Goal: Task Accomplishment & Management: Use online tool/utility

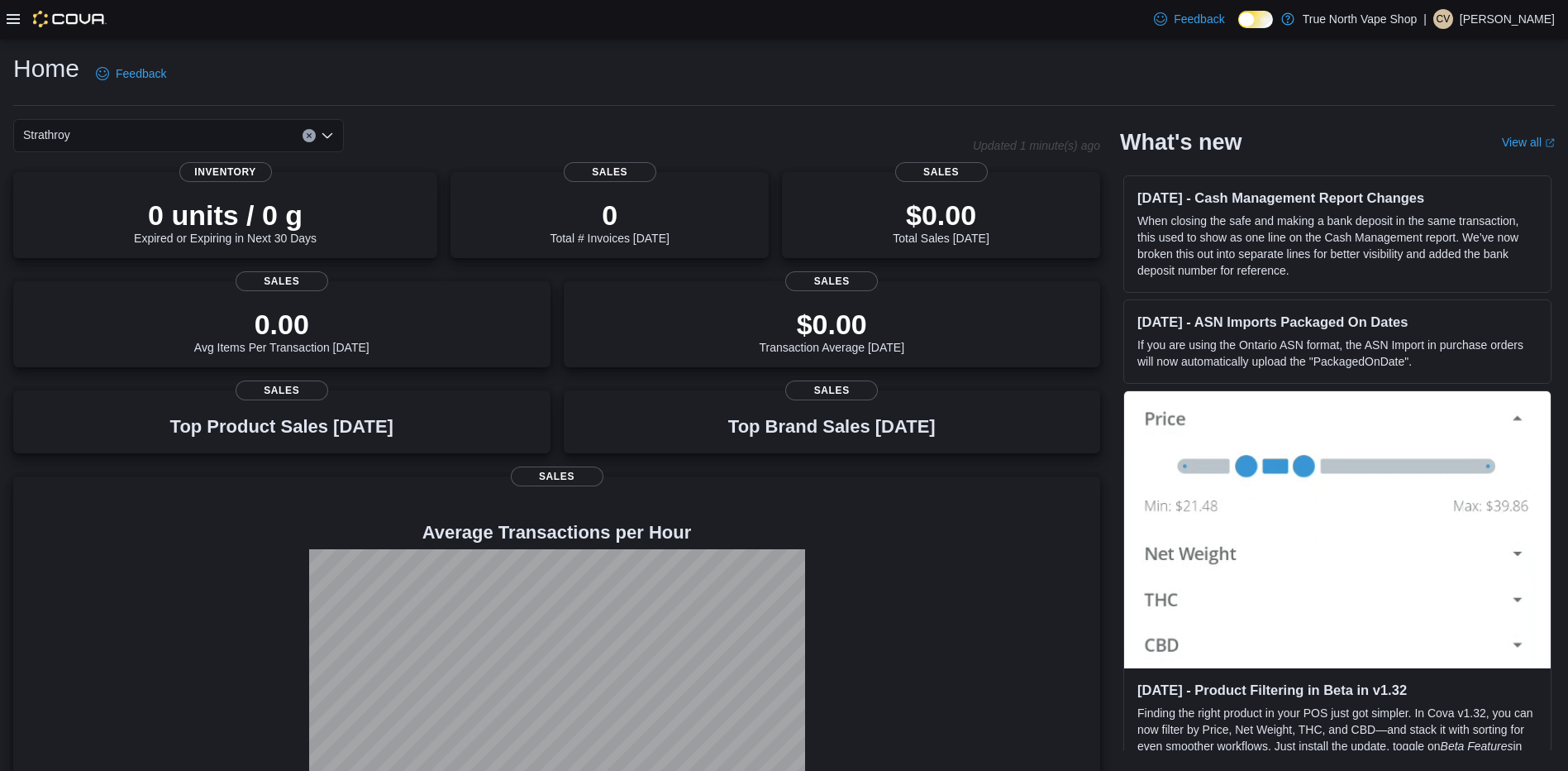
click at [82, 70] on div "Home Feedback" at bounding box center [93, 73] width 160 height 43
click at [79, 33] on div at bounding box center [56, 19] width 100 height 39
click at [20, 22] on div at bounding box center [56, 19] width 100 height 17
click at [16, 21] on icon at bounding box center [13, 19] width 13 height 13
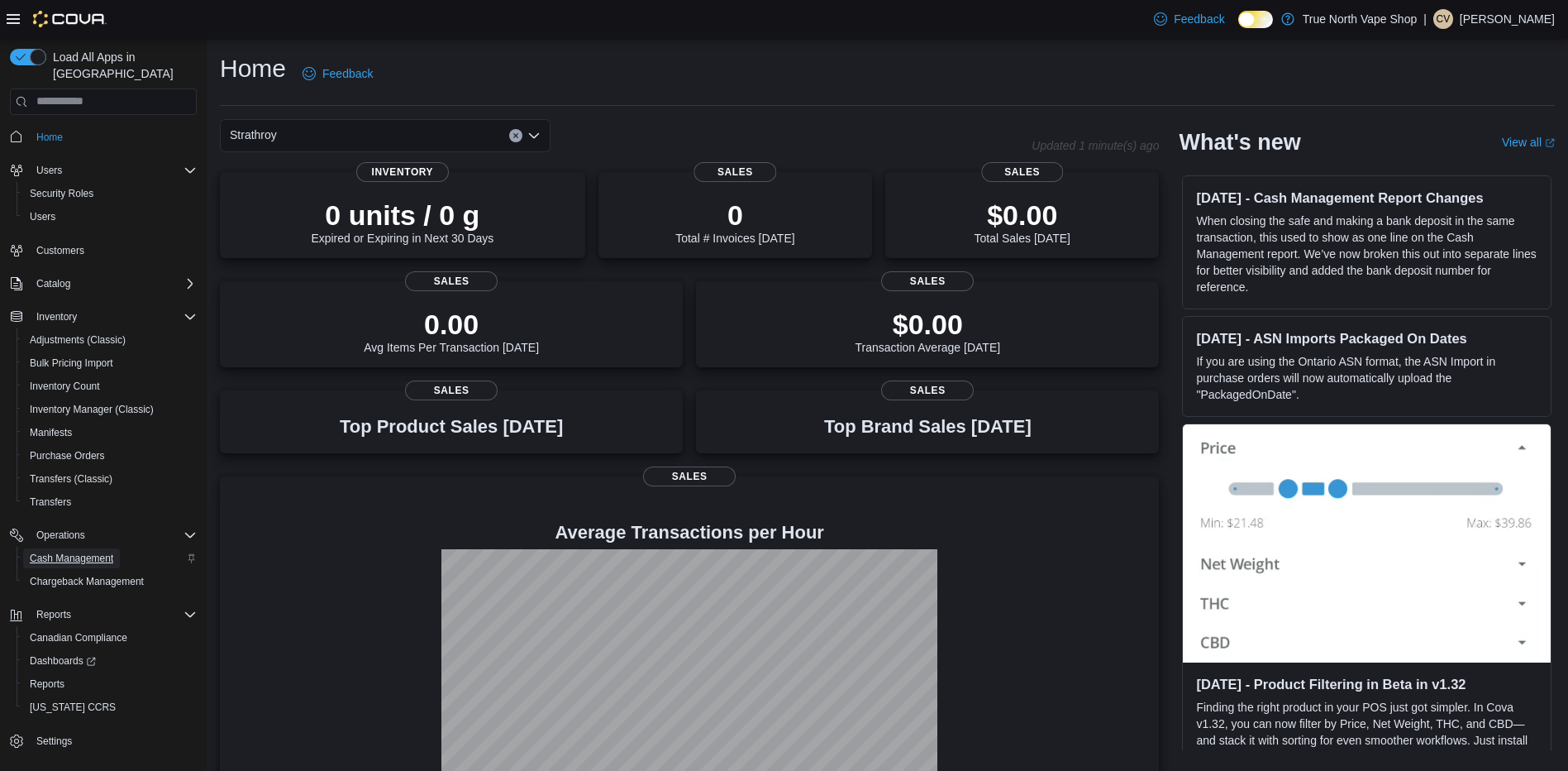
click at [59, 552] on span "Cash Management" at bounding box center [71, 558] width 83 height 13
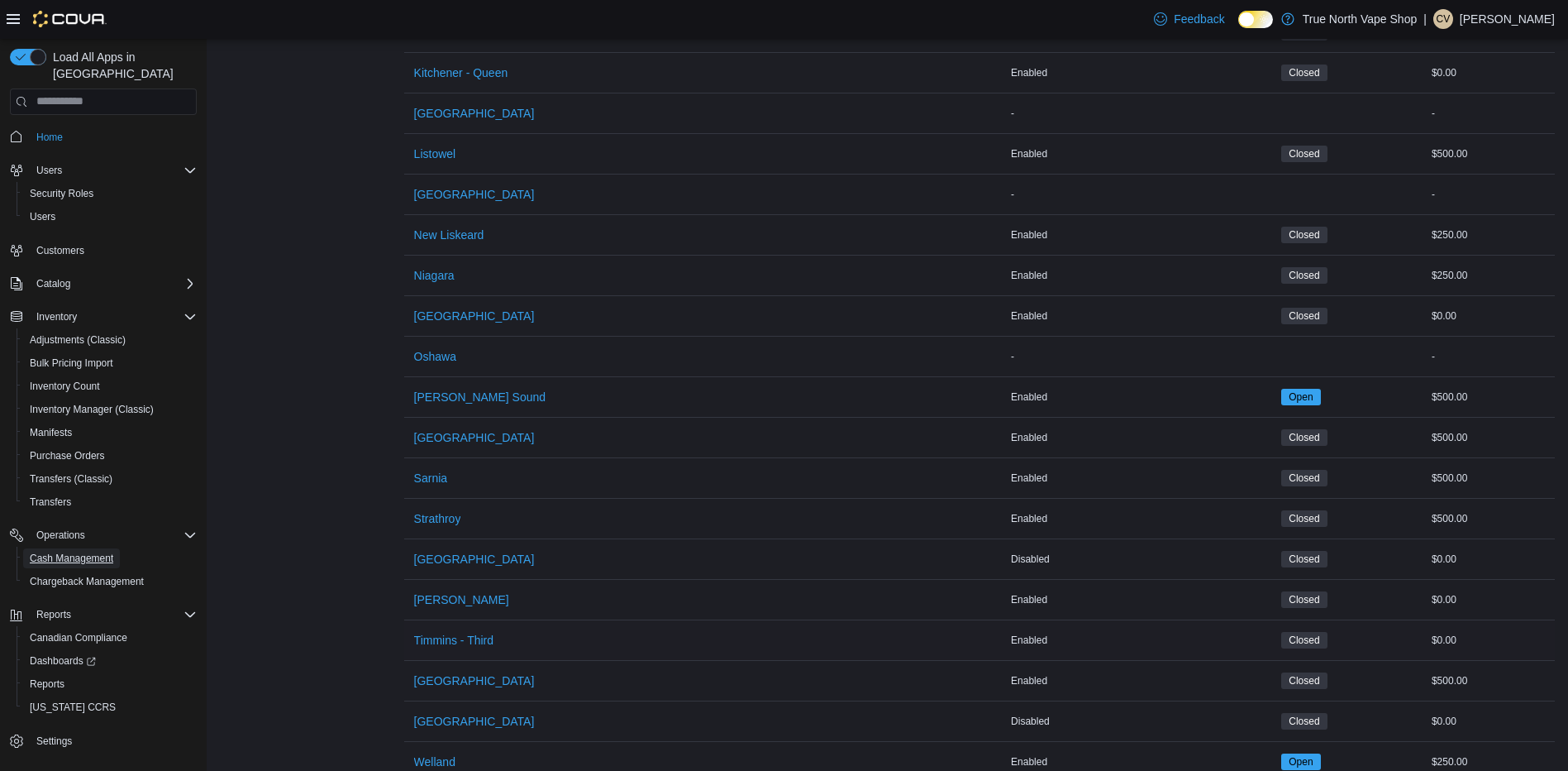
scroll to position [818, 0]
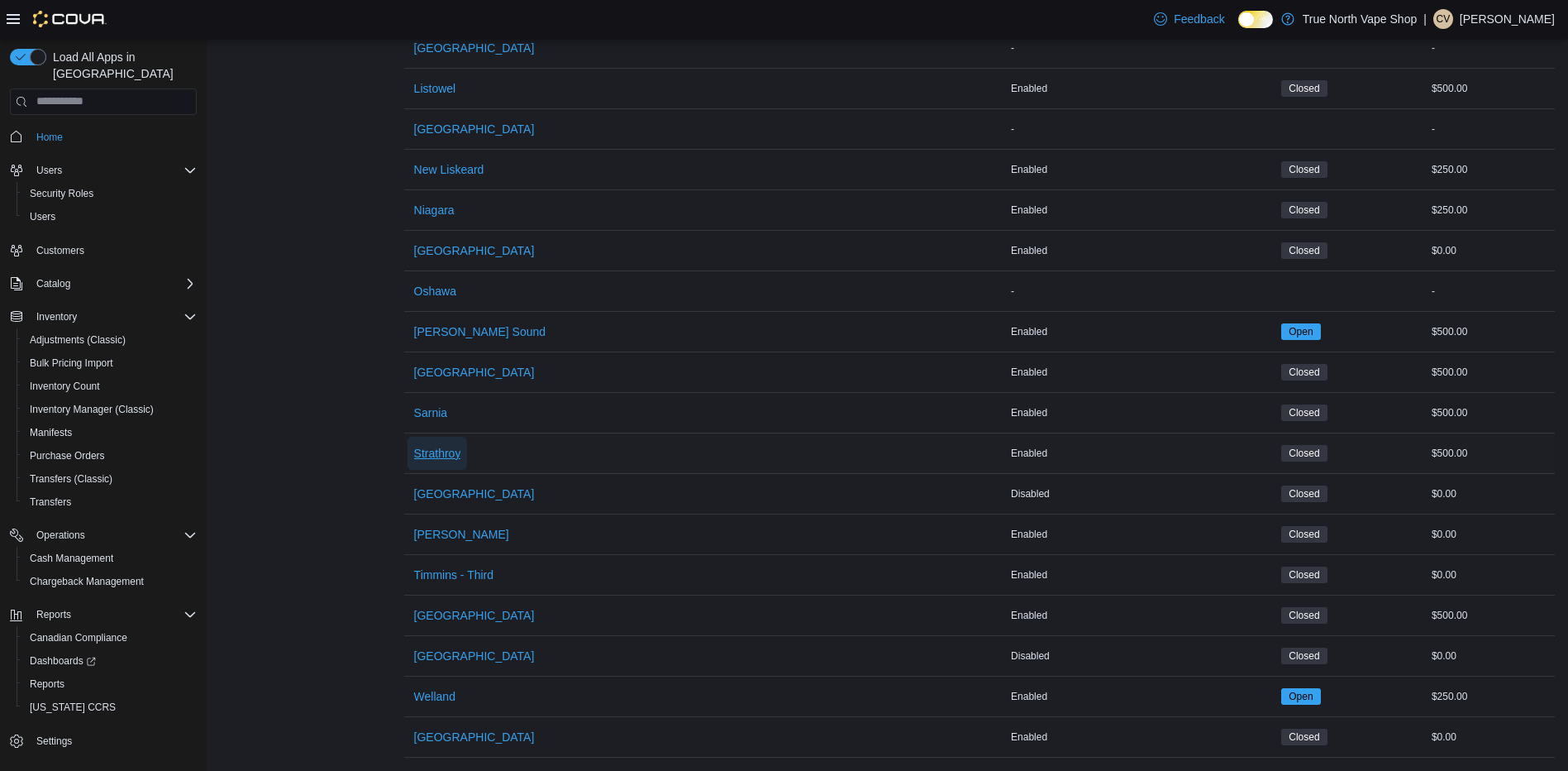
click at [451, 446] on span "Strathroy" at bounding box center [437, 453] width 47 height 17
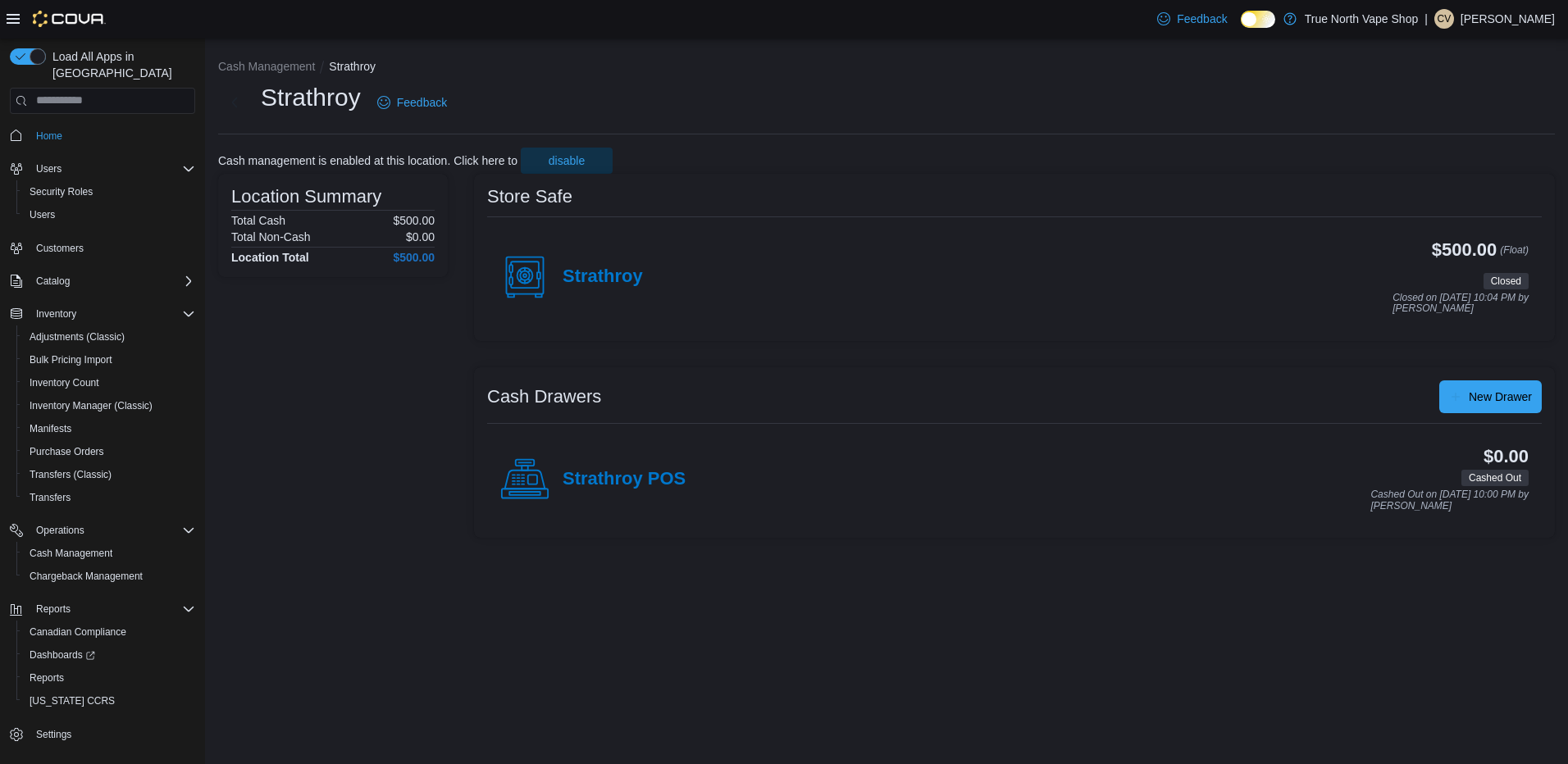
click at [576, 289] on div "Strathroy" at bounding box center [571, 277] width 143 height 49
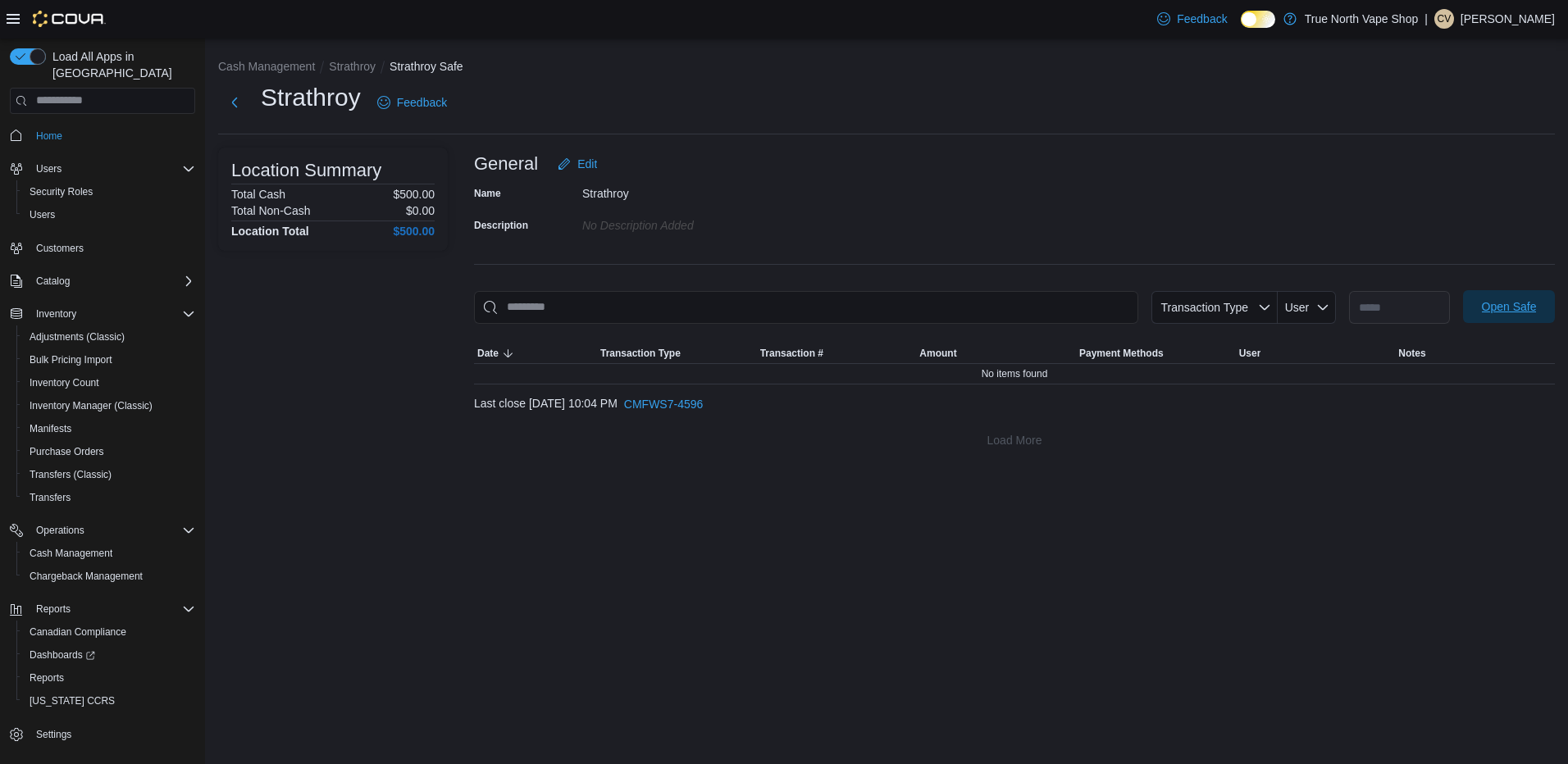
click at [1510, 316] on span "Open Safe" at bounding box center [1508, 306] width 72 height 33
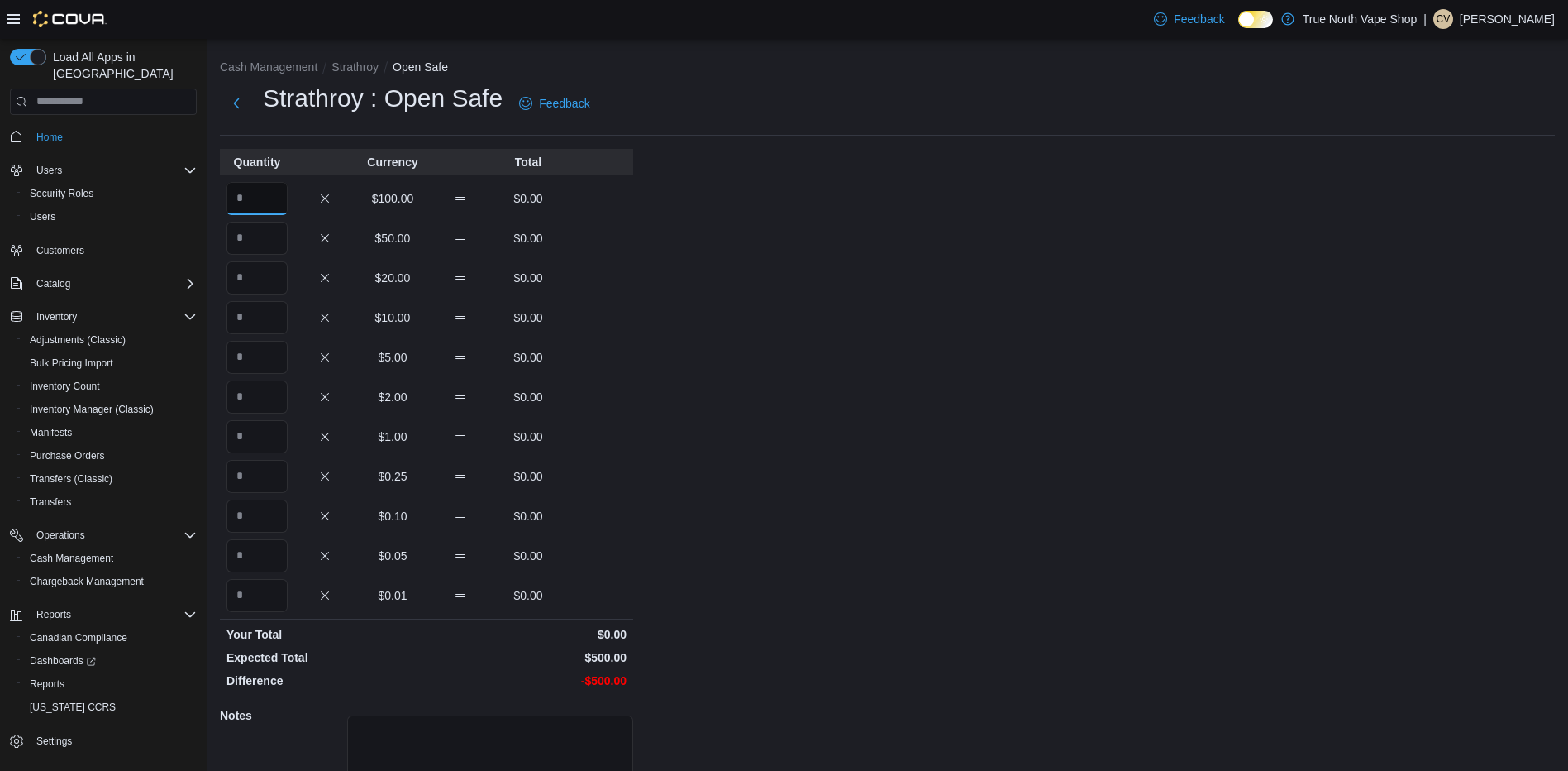
click at [241, 189] on input "Quantity" at bounding box center [257, 198] width 61 height 33
type input "*"
click at [264, 235] on input "Quantity" at bounding box center [257, 238] width 61 height 33
type input "*"
click at [265, 270] on input "Quantity" at bounding box center [257, 278] width 61 height 33
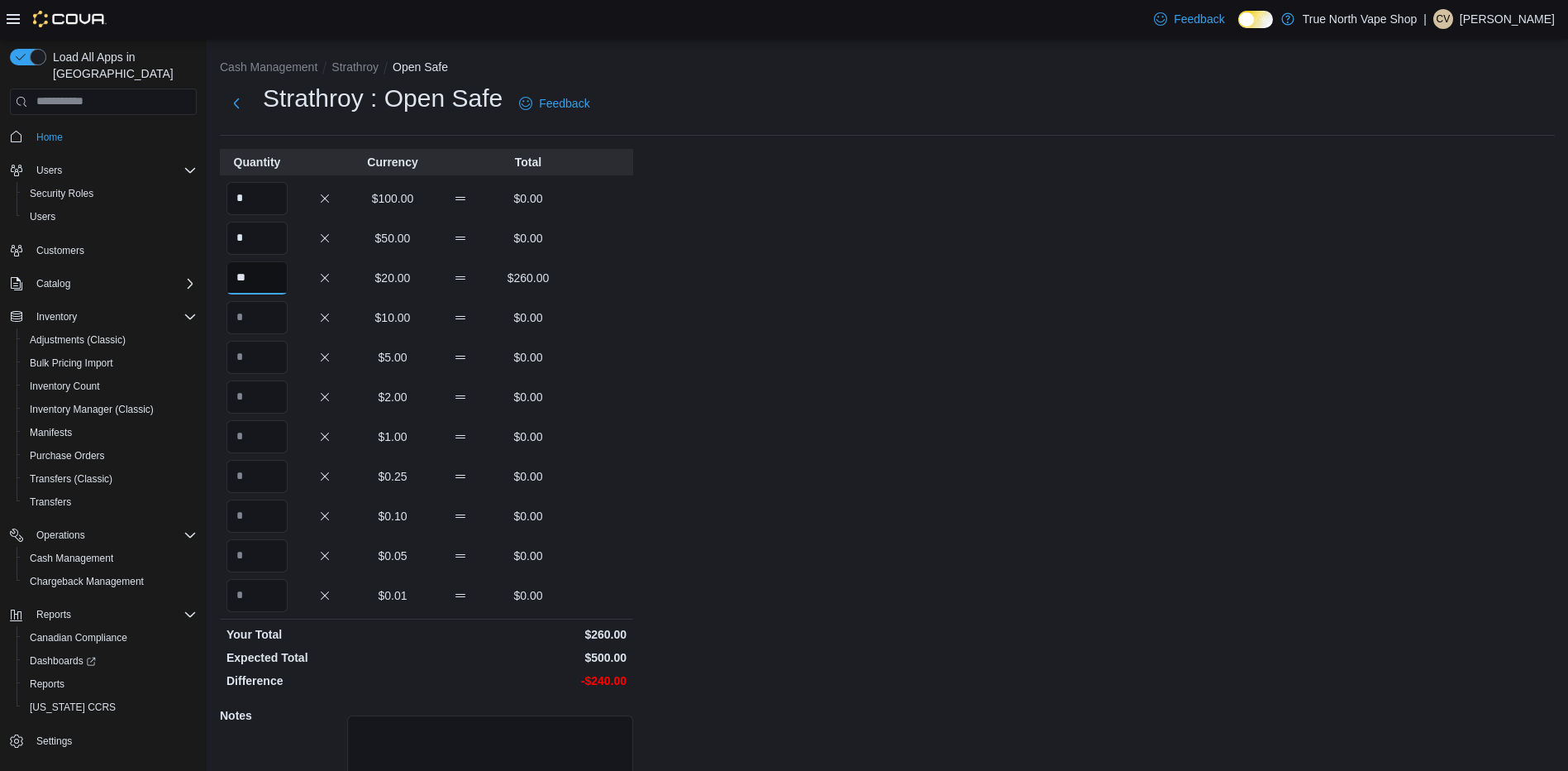
type input "**"
click at [256, 314] on input "Quantity" at bounding box center [257, 317] width 61 height 33
type input "*"
click at [258, 355] on input "Quantity" at bounding box center [257, 358] width 61 height 33
type input "*"
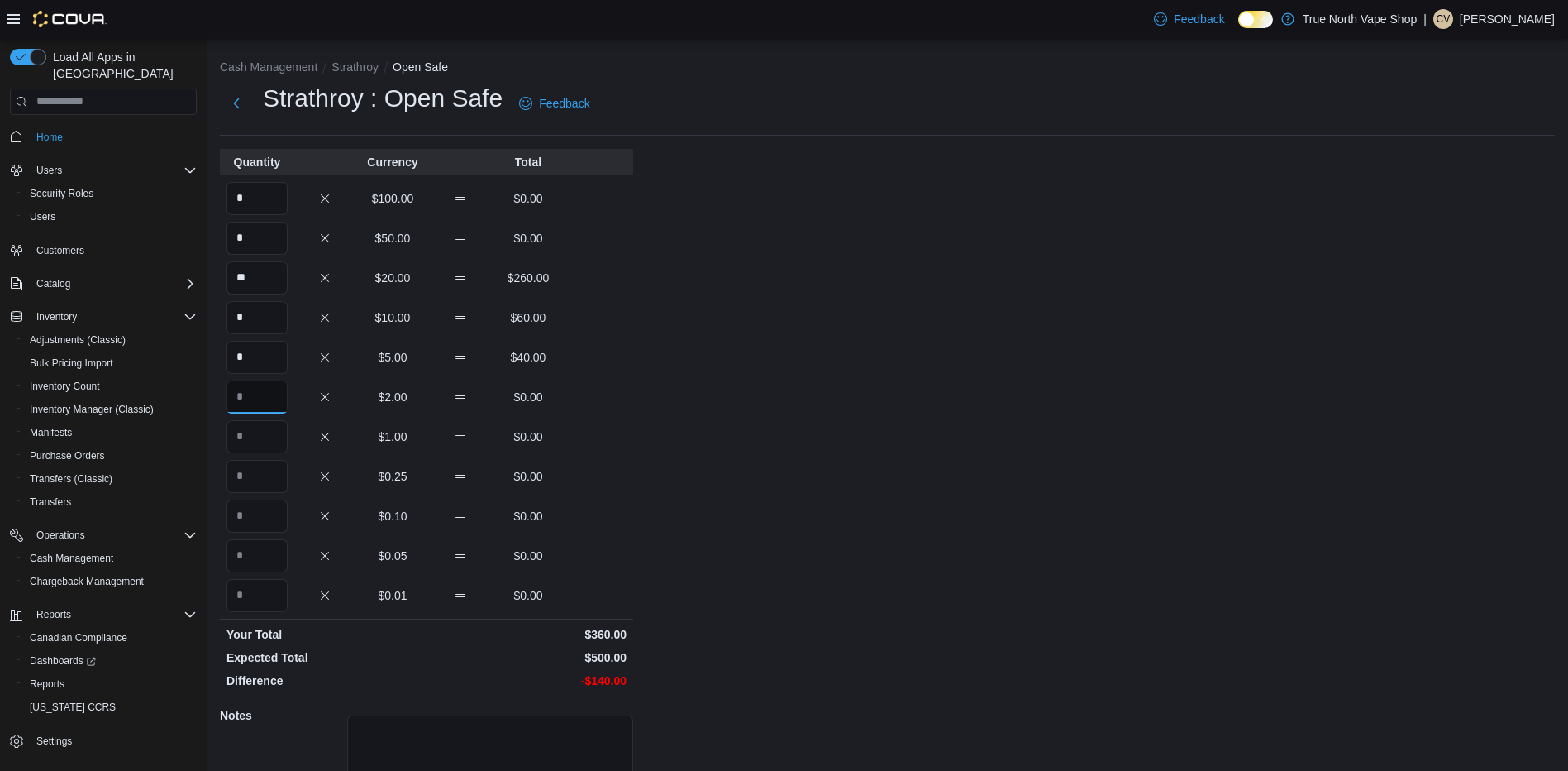
click at [257, 392] on input "Quantity" at bounding box center [257, 397] width 61 height 33
type input "**"
click at [258, 443] on input "Quantity" at bounding box center [257, 436] width 61 height 33
type input "**"
click at [252, 480] on input "Quantity" at bounding box center [257, 477] width 61 height 33
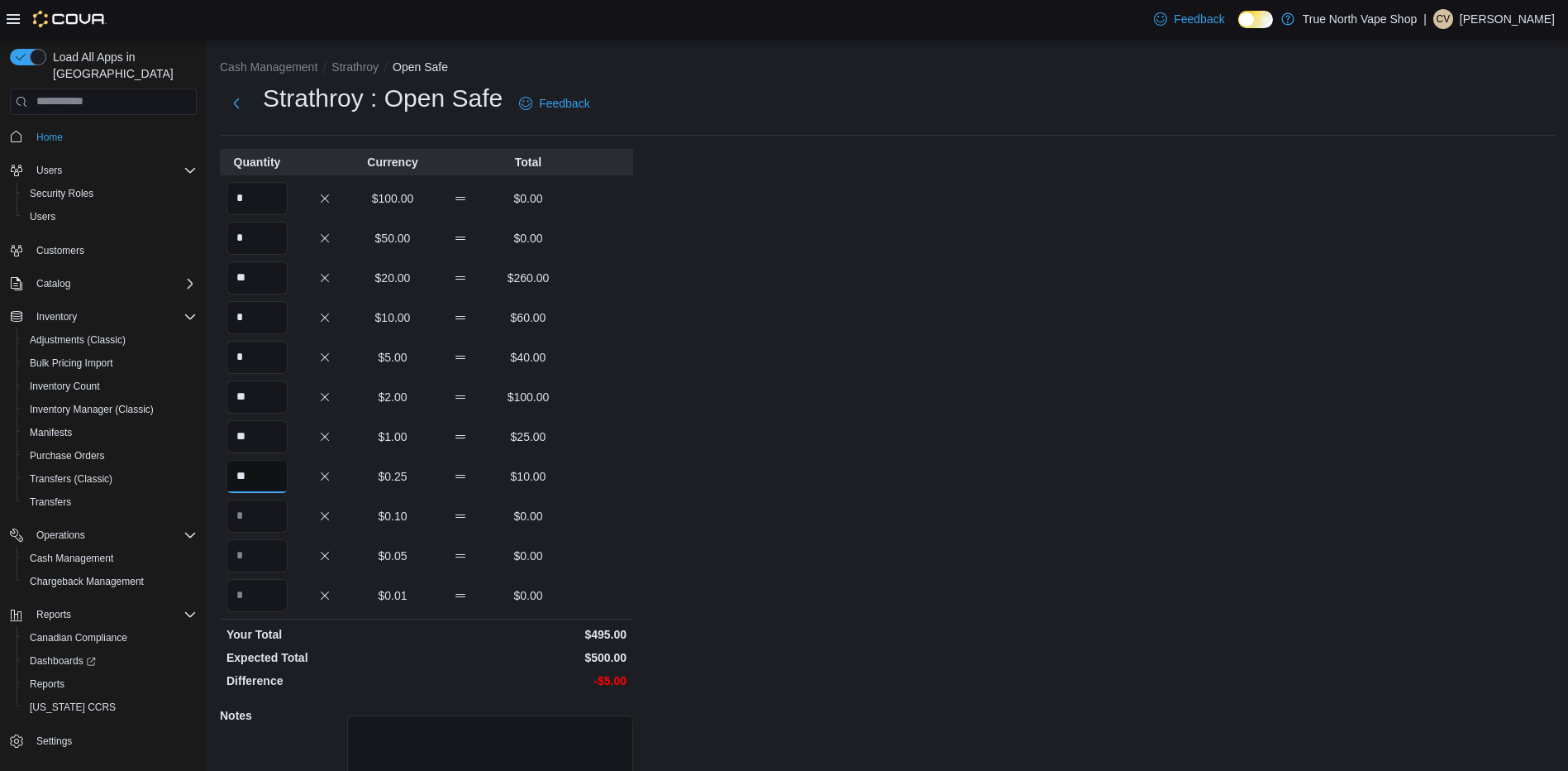
type input "**"
click at [260, 527] on input "Quantity" at bounding box center [257, 516] width 61 height 33
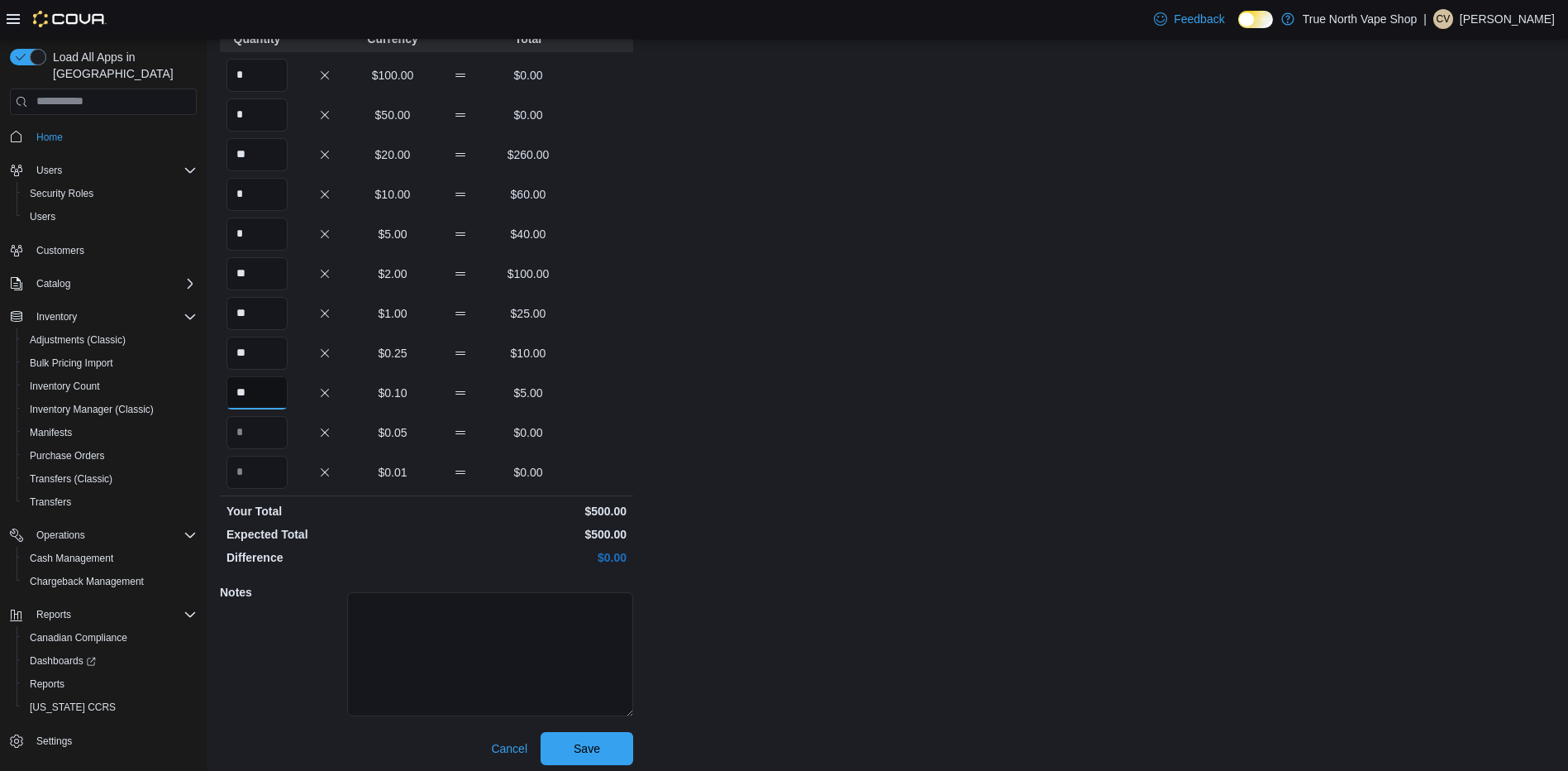
scroll to position [131, 0]
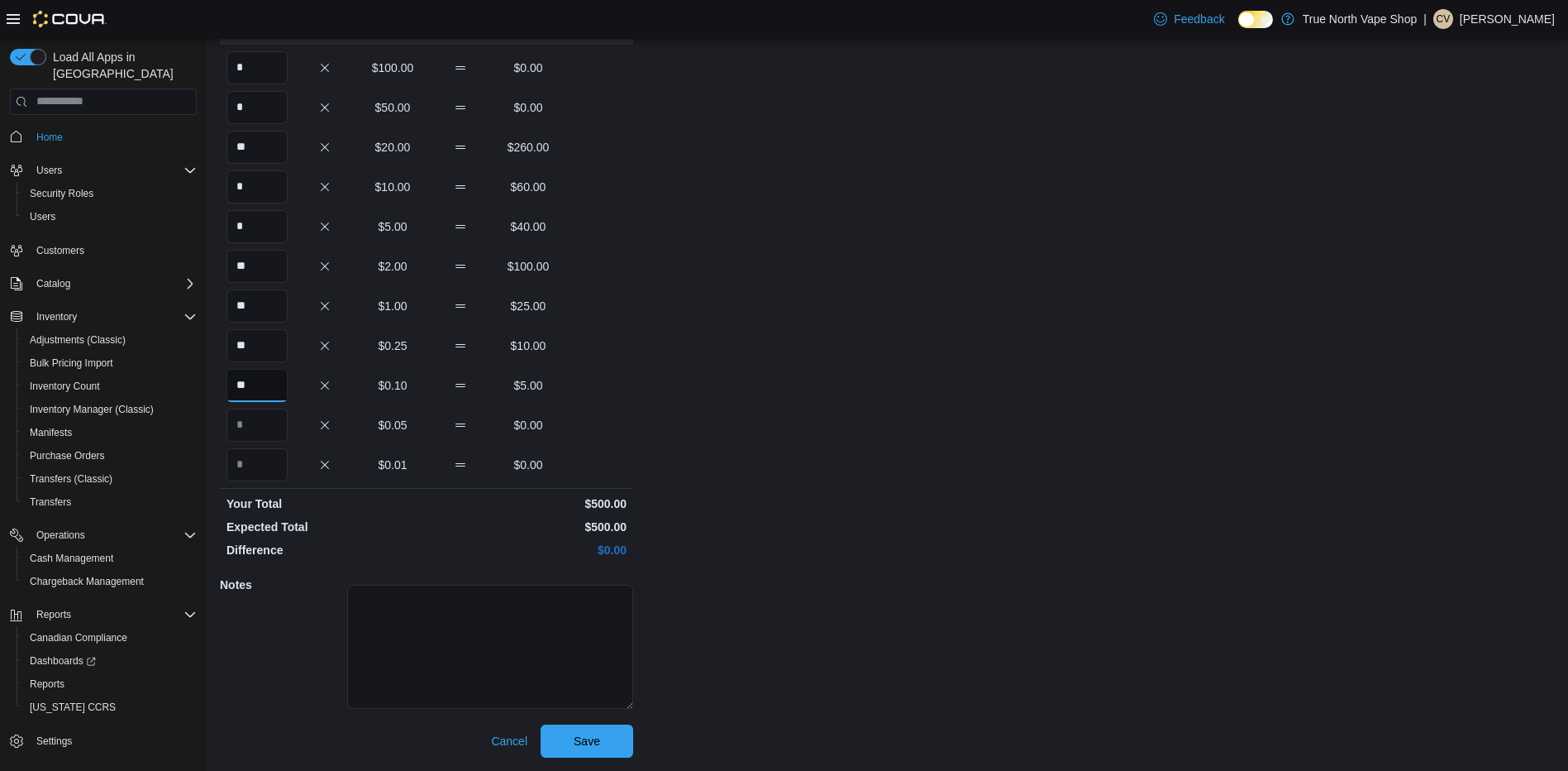
type input "**"
click at [917, 508] on div "Cash Management Strathroy Open Safe Strathroy : Open Safe Feedback Quantity Cur…" at bounding box center [888, 339] width 1362 height 863
click at [601, 750] on span "Save" at bounding box center [587, 740] width 72 height 33
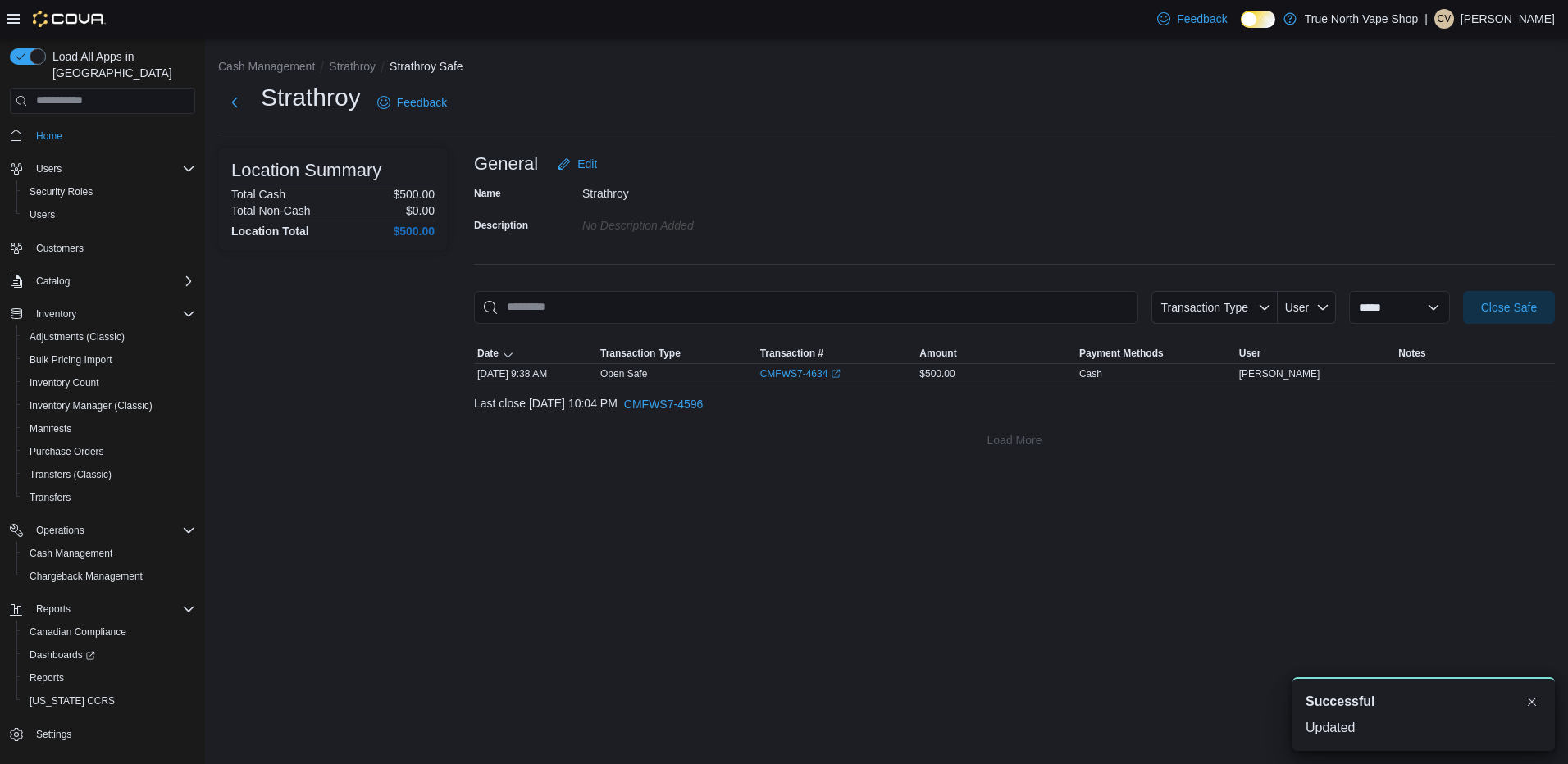
click at [365, 73] on li "Strathroy" at bounding box center [359, 66] width 61 height 16
click at [351, 56] on div "**********" at bounding box center [886, 253] width 1363 height 431
click at [345, 65] on button "Strathroy" at bounding box center [352, 66] width 46 height 13
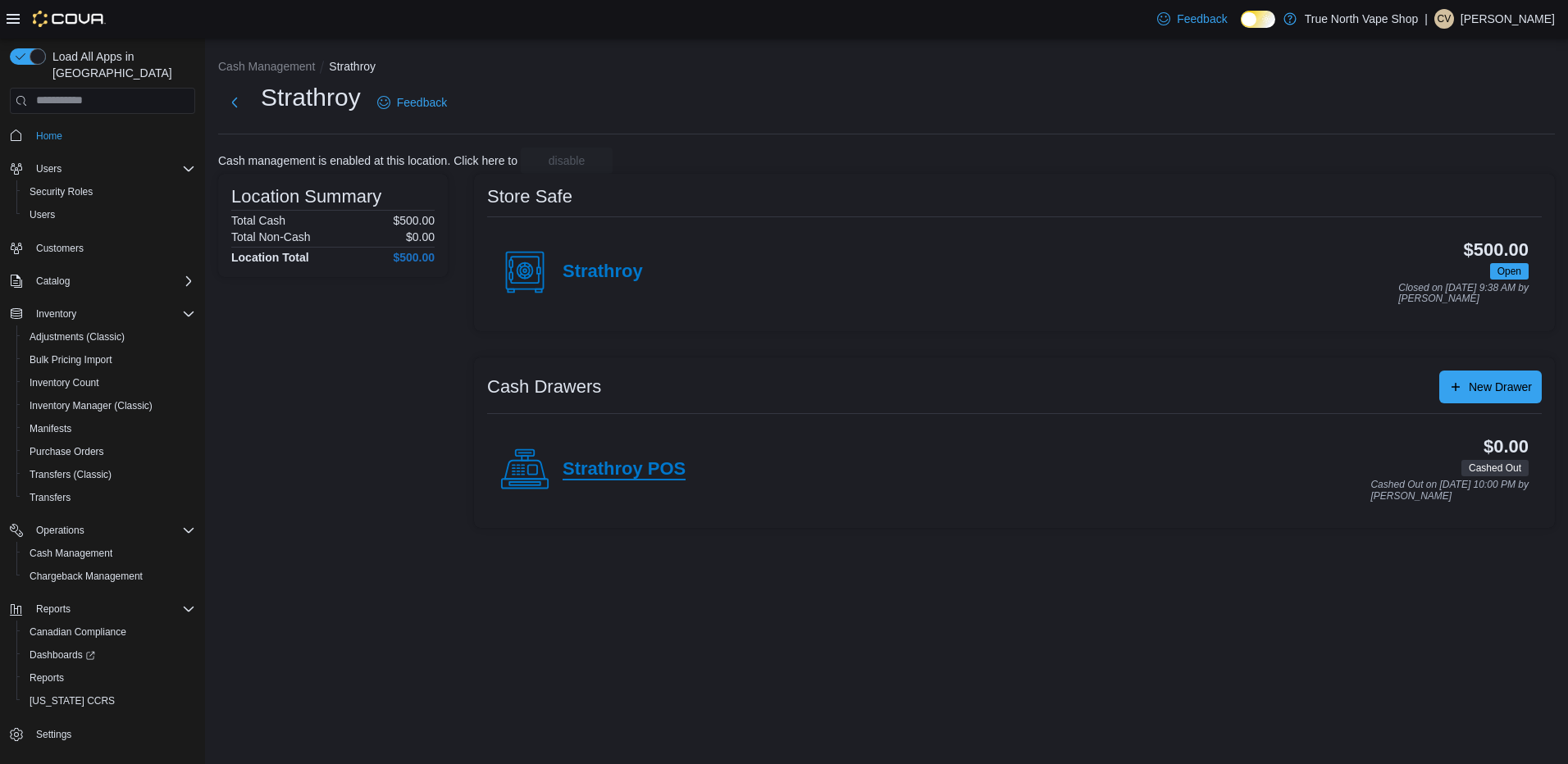
click at [619, 463] on h4 "Strathroy POS" at bounding box center [624, 469] width 123 height 21
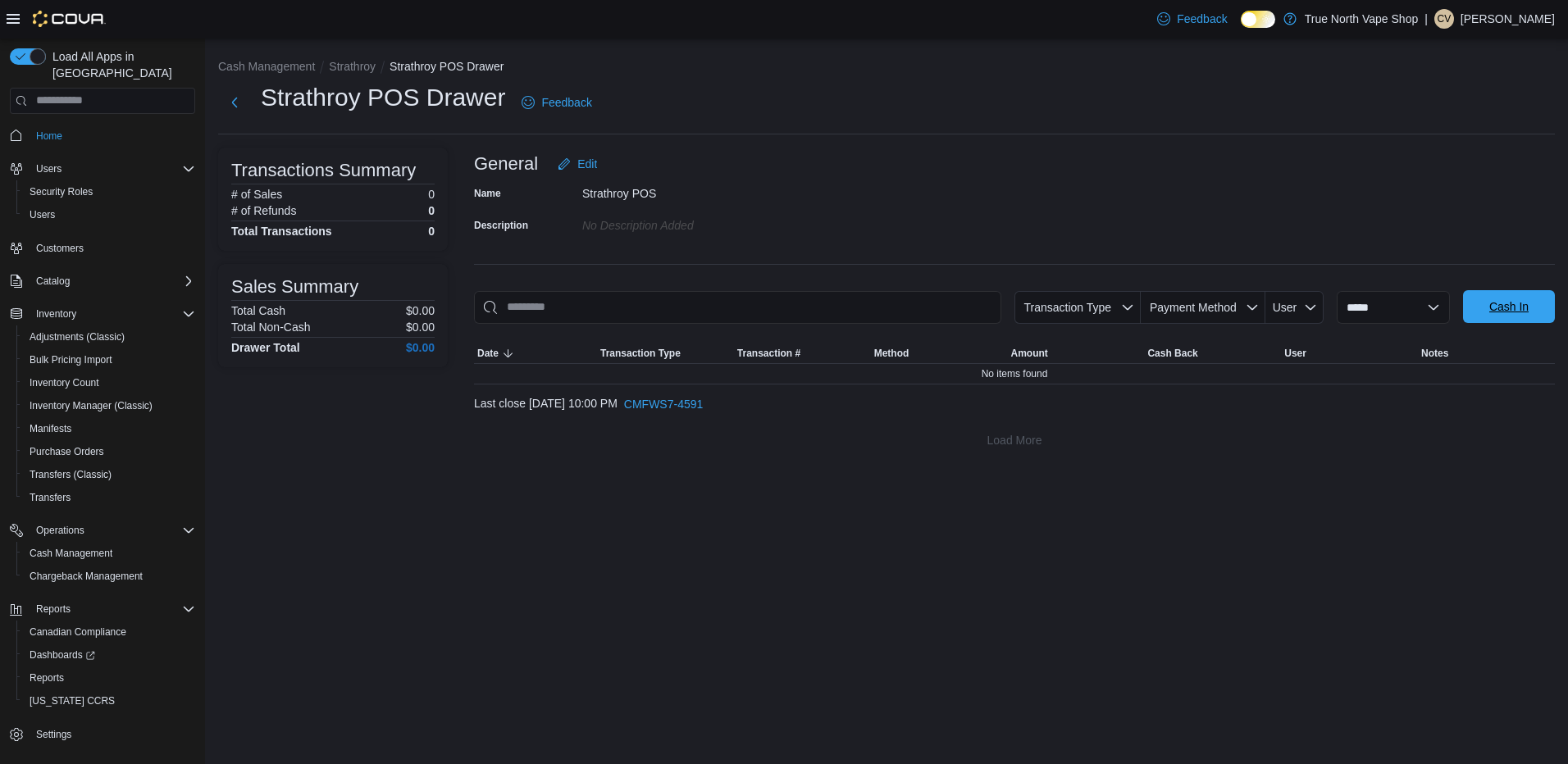
click at [1511, 307] on span "Cash In" at bounding box center [1508, 306] width 39 height 16
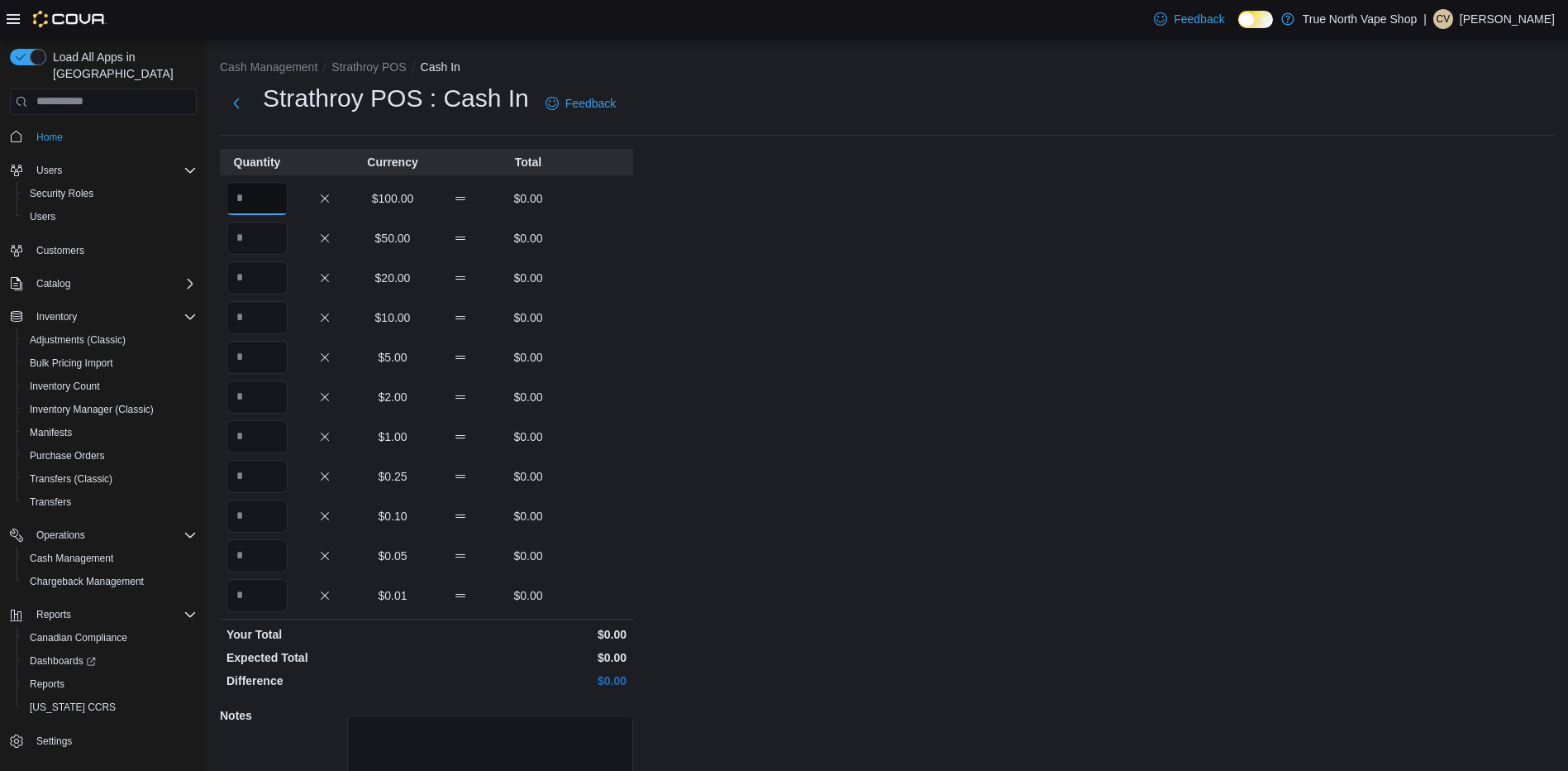
click at [247, 202] on input "Quantity" at bounding box center [257, 198] width 61 height 33
click at [247, 202] on input "Quantity" at bounding box center [257, 198] width 61 height 33
type input "*"
click at [253, 241] on input "Quantity" at bounding box center [257, 238] width 61 height 33
type input "*"
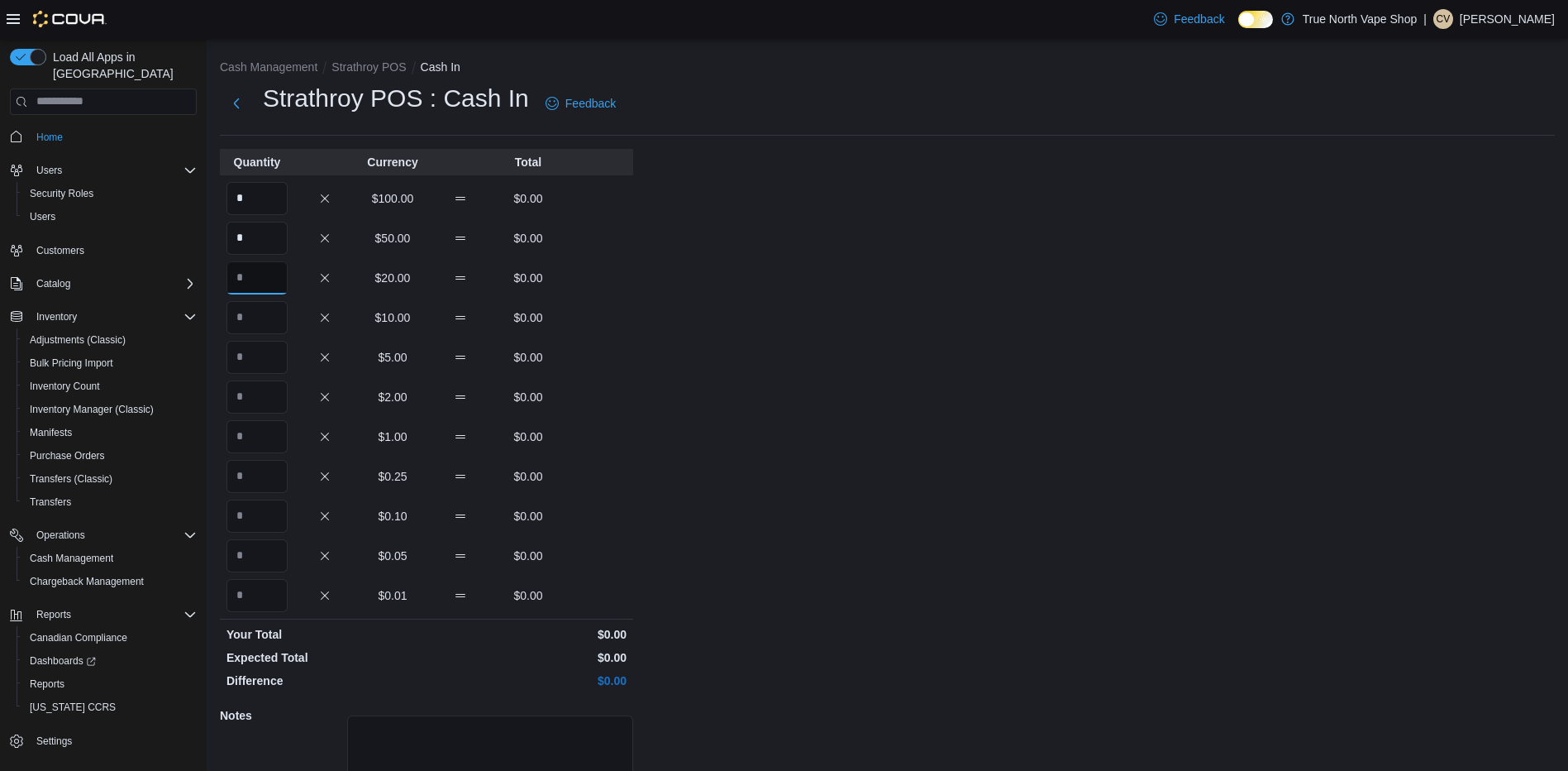
click at [256, 270] on input "Quantity" at bounding box center [257, 278] width 61 height 33
type input "*"
click at [247, 307] on input "Quantity" at bounding box center [257, 317] width 61 height 33
type input "*"
click at [258, 346] on input "Quantity" at bounding box center [257, 358] width 61 height 33
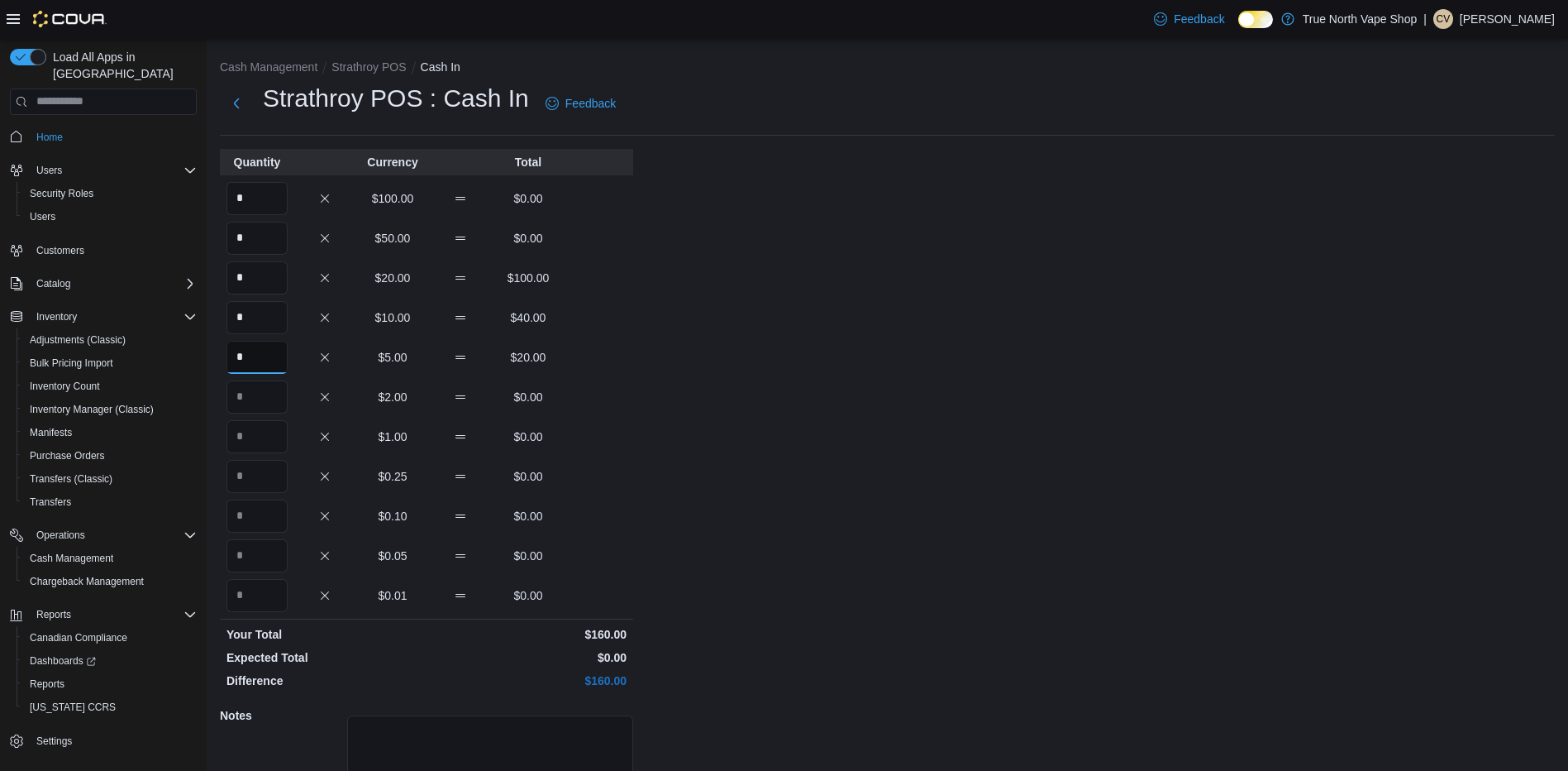
type input "*"
click at [263, 395] on input "Quantity" at bounding box center [257, 397] width 61 height 33
type input "**"
click at [259, 443] on input "Quantity" at bounding box center [257, 436] width 61 height 33
type input "**"
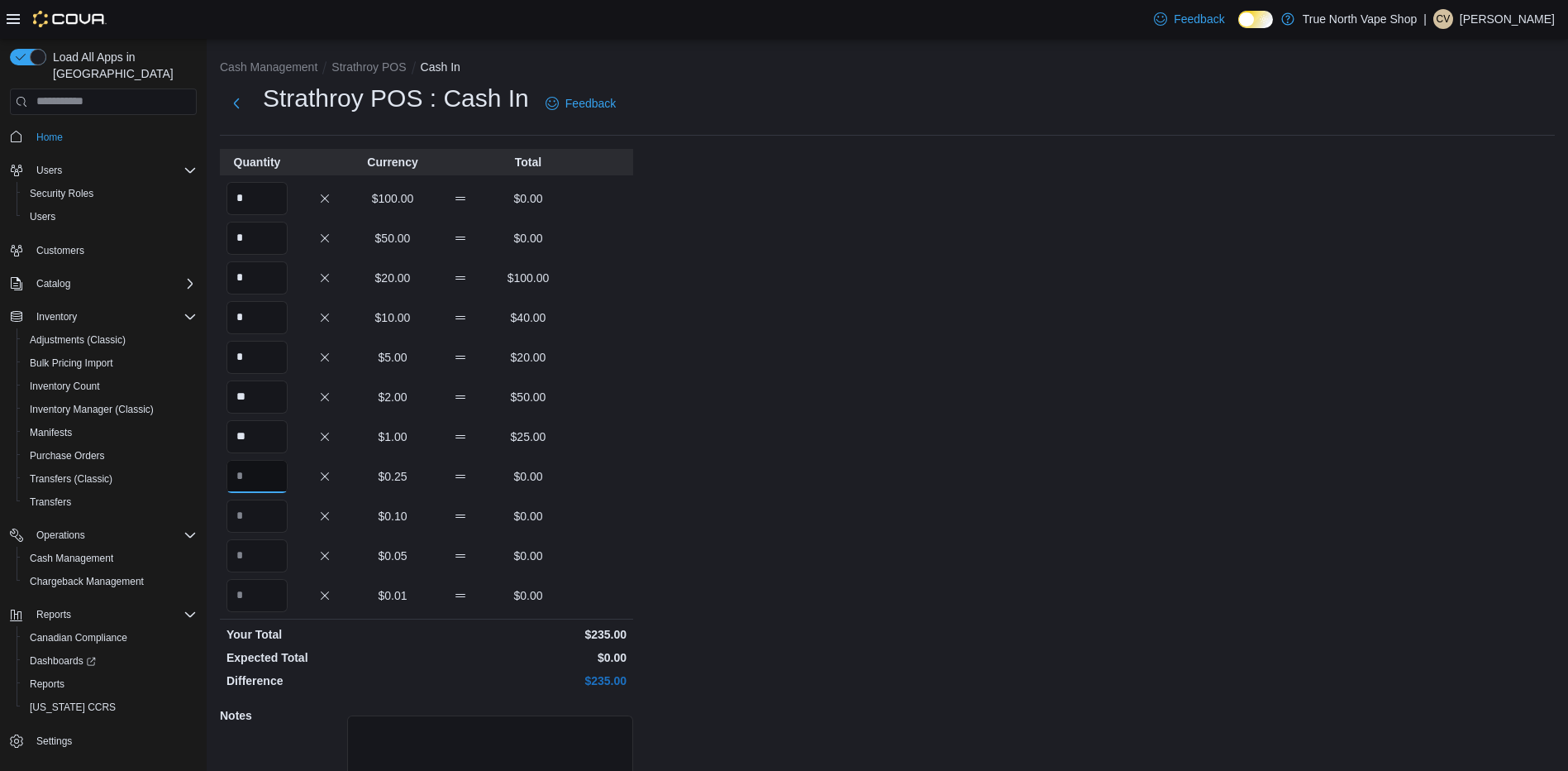
click at [249, 468] on input "Quantity" at bounding box center [257, 477] width 61 height 33
type input "**"
click at [256, 513] on input "Quantity" at bounding box center [257, 516] width 61 height 33
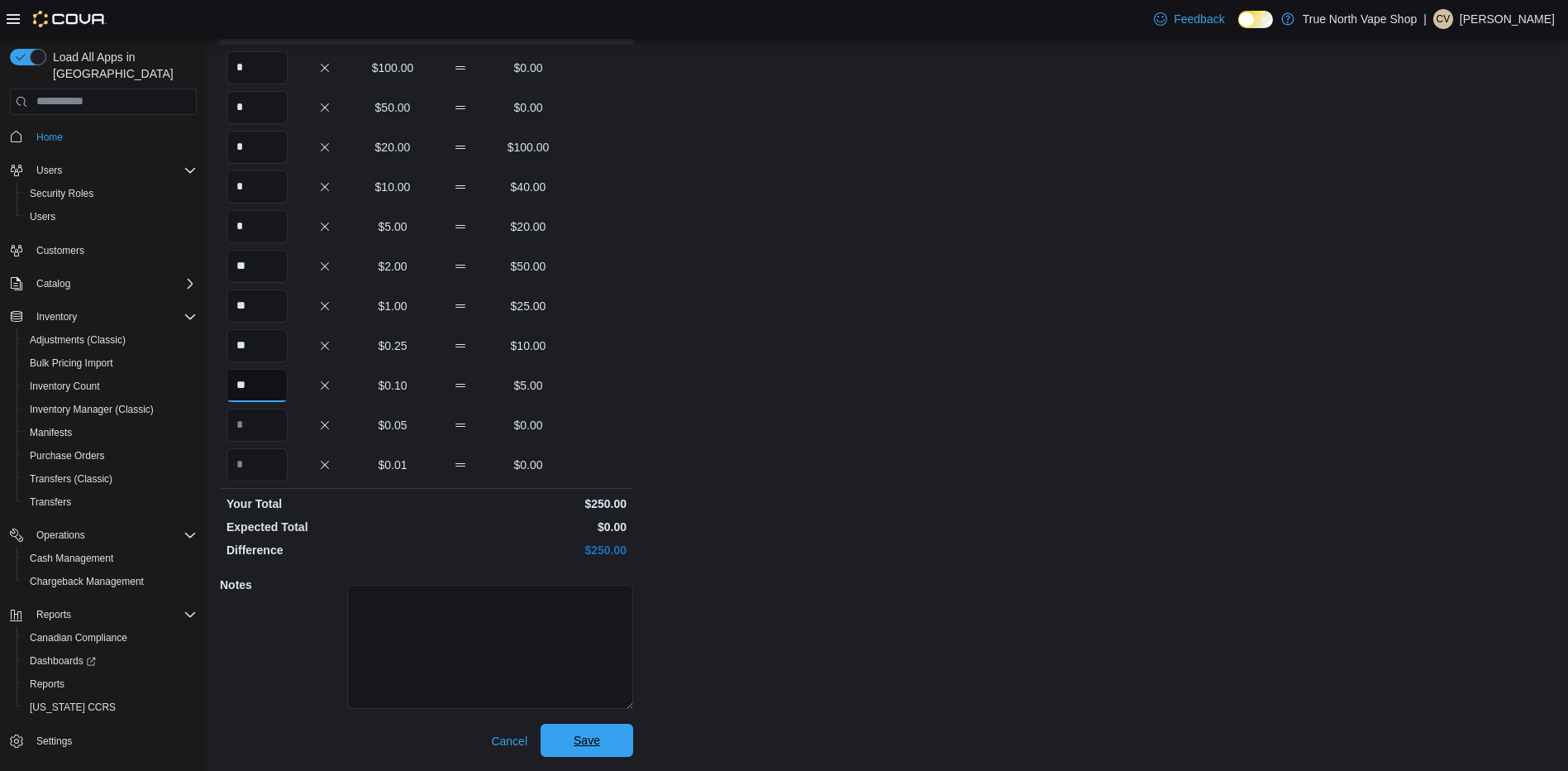
type input "**"
click at [590, 746] on span "Save" at bounding box center [587, 740] width 27 height 17
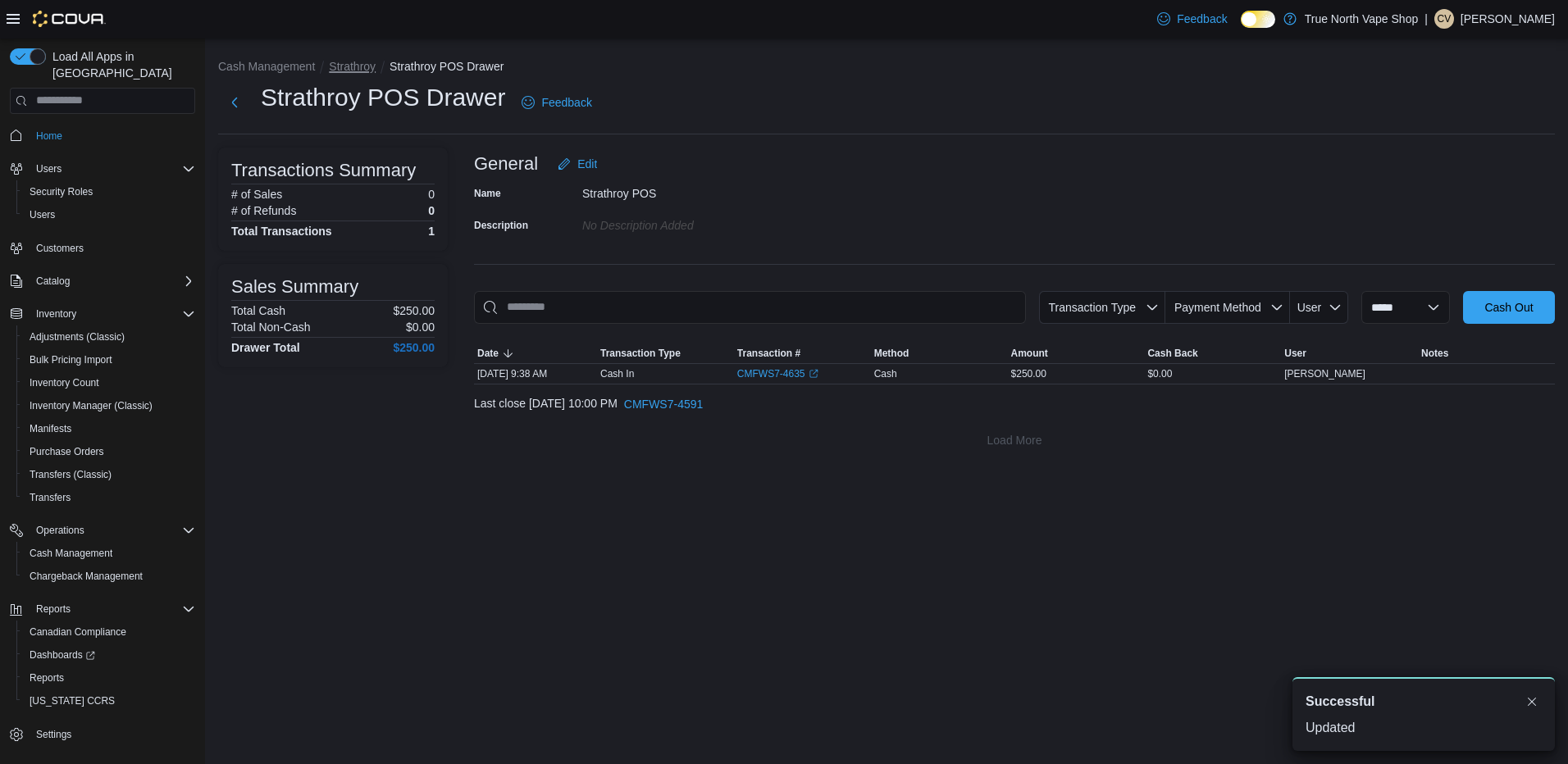
click at [375, 68] on button "Strathroy" at bounding box center [352, 66] width 46 height 13
